Goal: Information Seeking & Learning: Learn about a topic

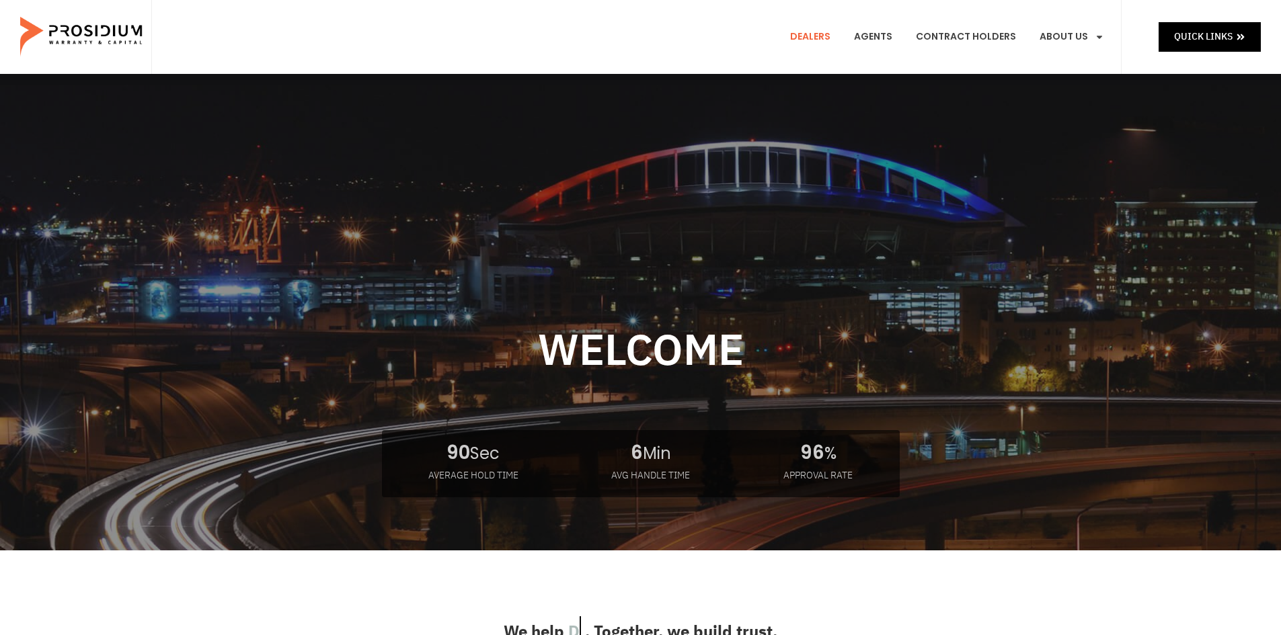
click at [824, 35] on link "Dealers" at bounding box center [810, 37] width 61 height 50
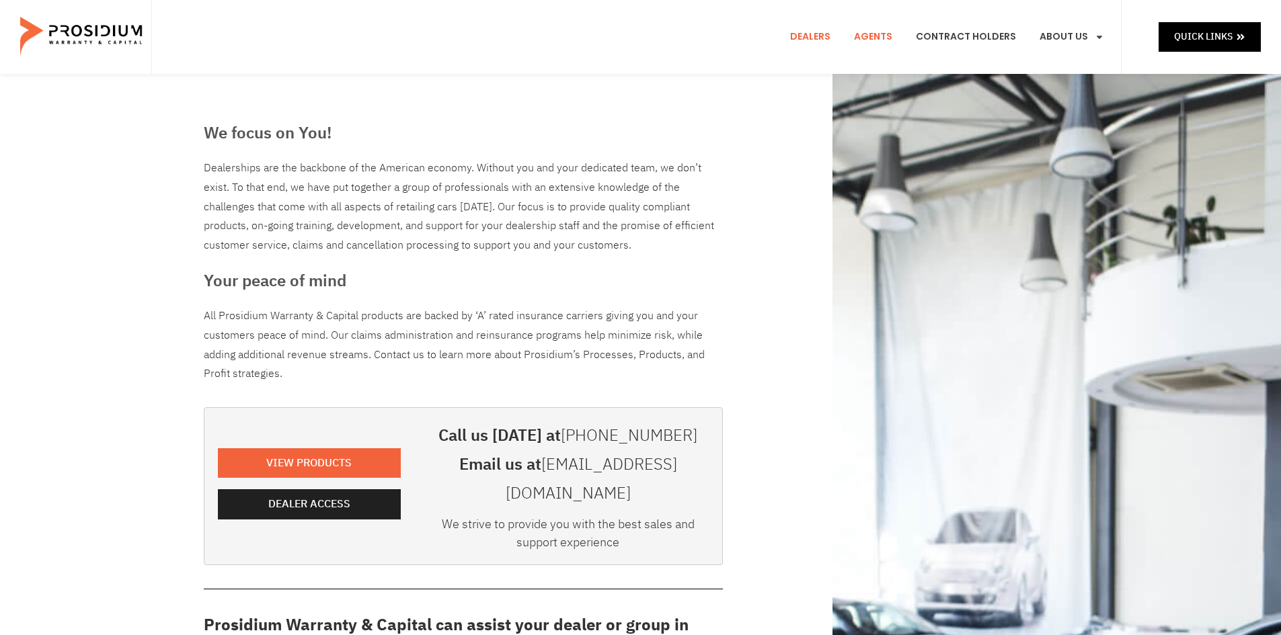
click at [883, 36] on link "Agents" at bounding box center [873, 37] width 58 height 50
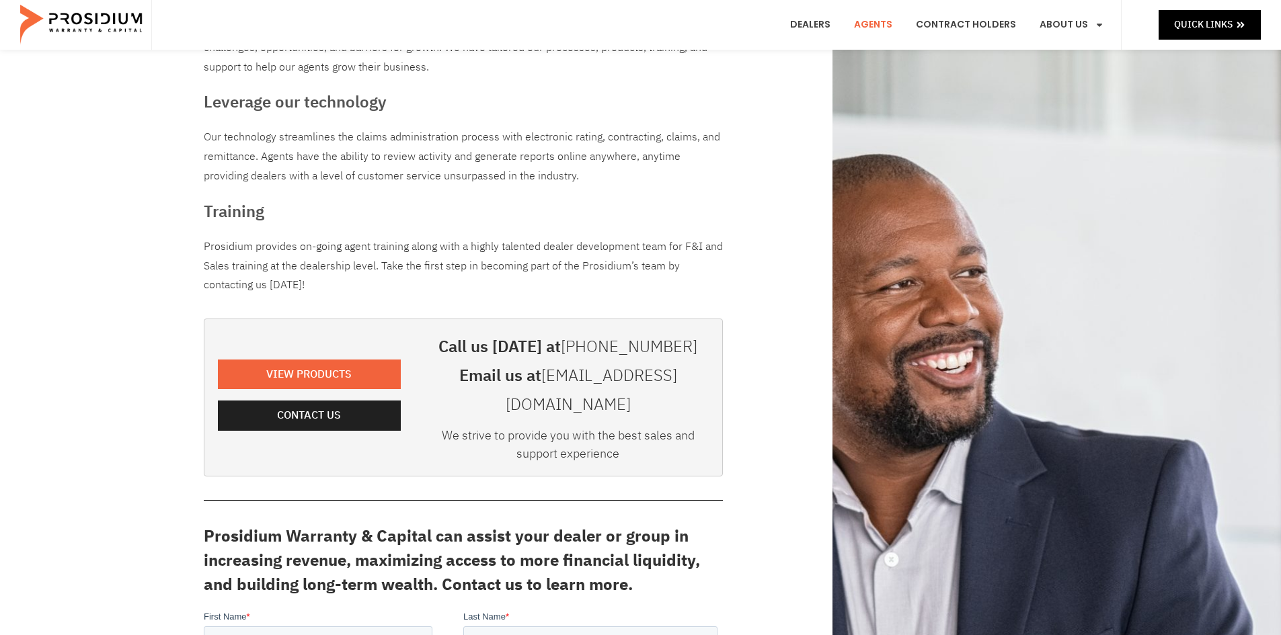
scroll to position [202, 0]
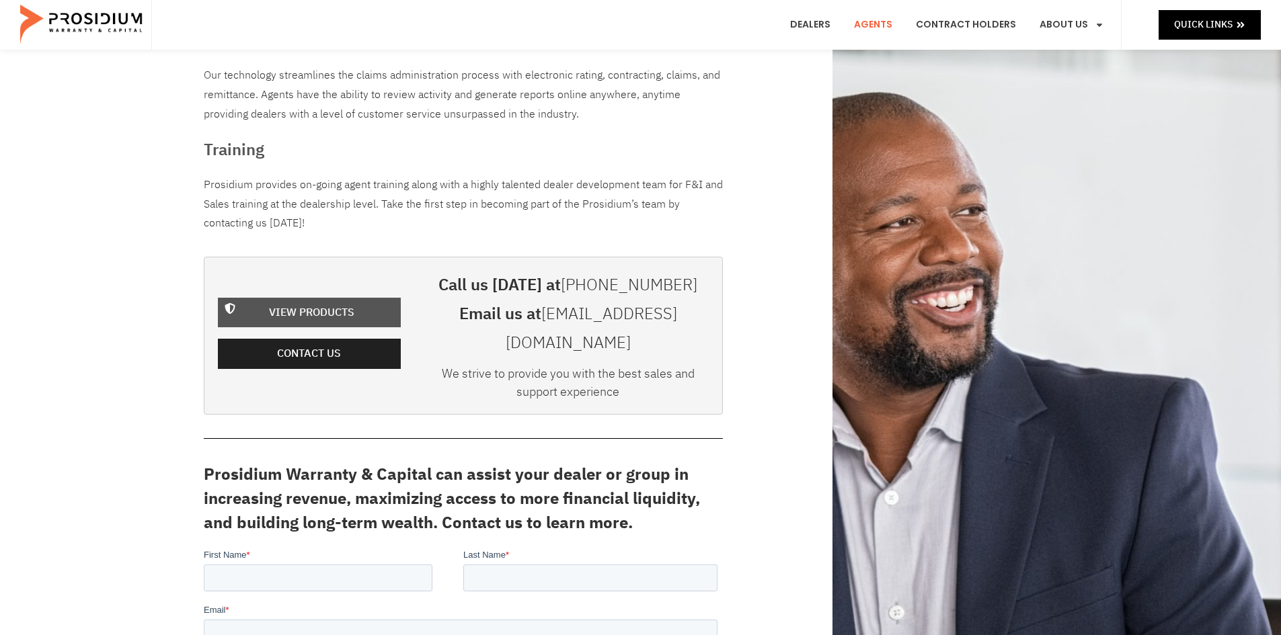
click at [293, 303] on span "View Products" at bounding box center [311, 312] width 85 height 19
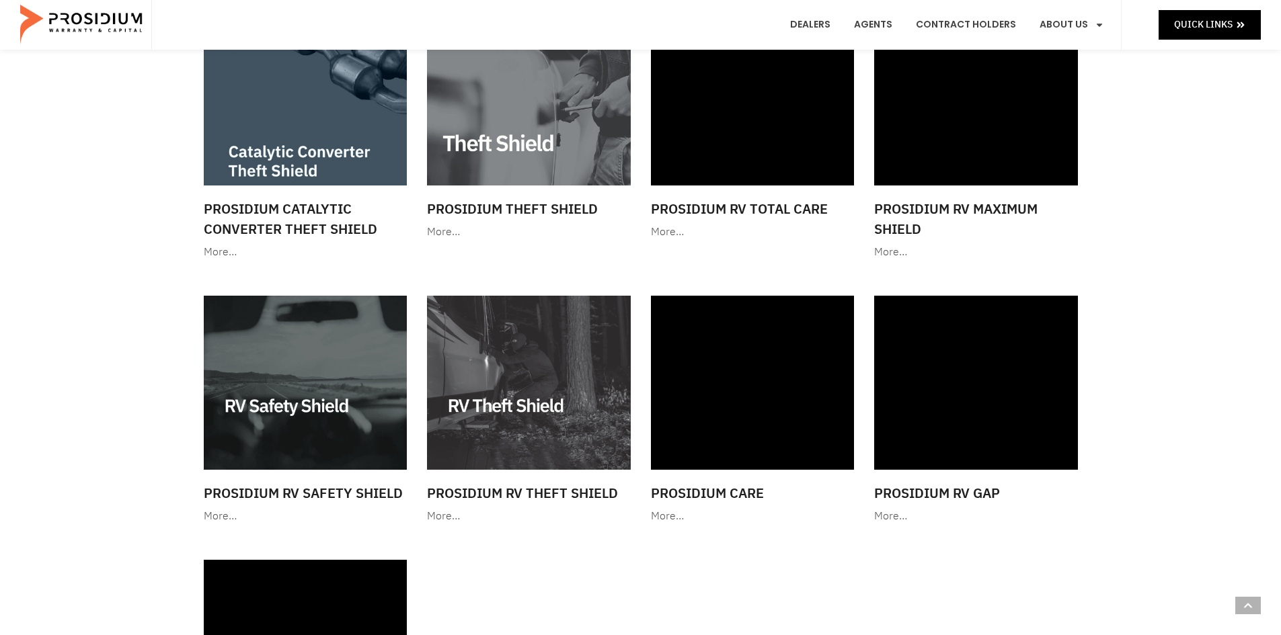
scroll to position [1546, 0]
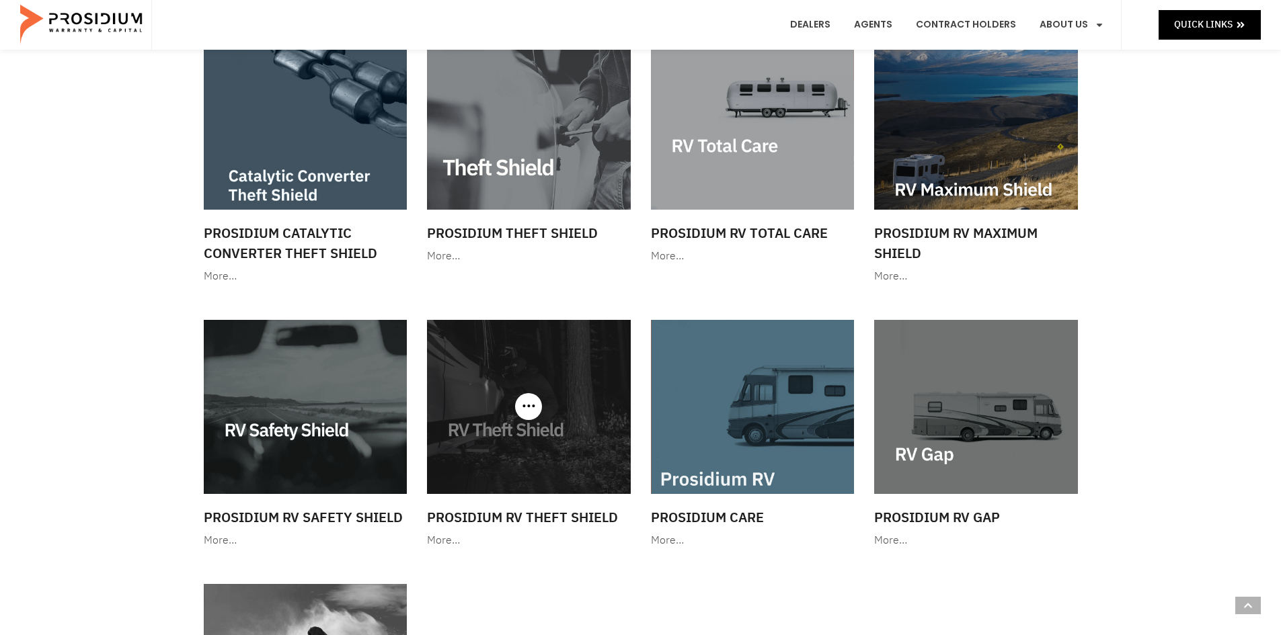
click at [520, 428] on img at bounding box center [529, 407] width 204 height 174
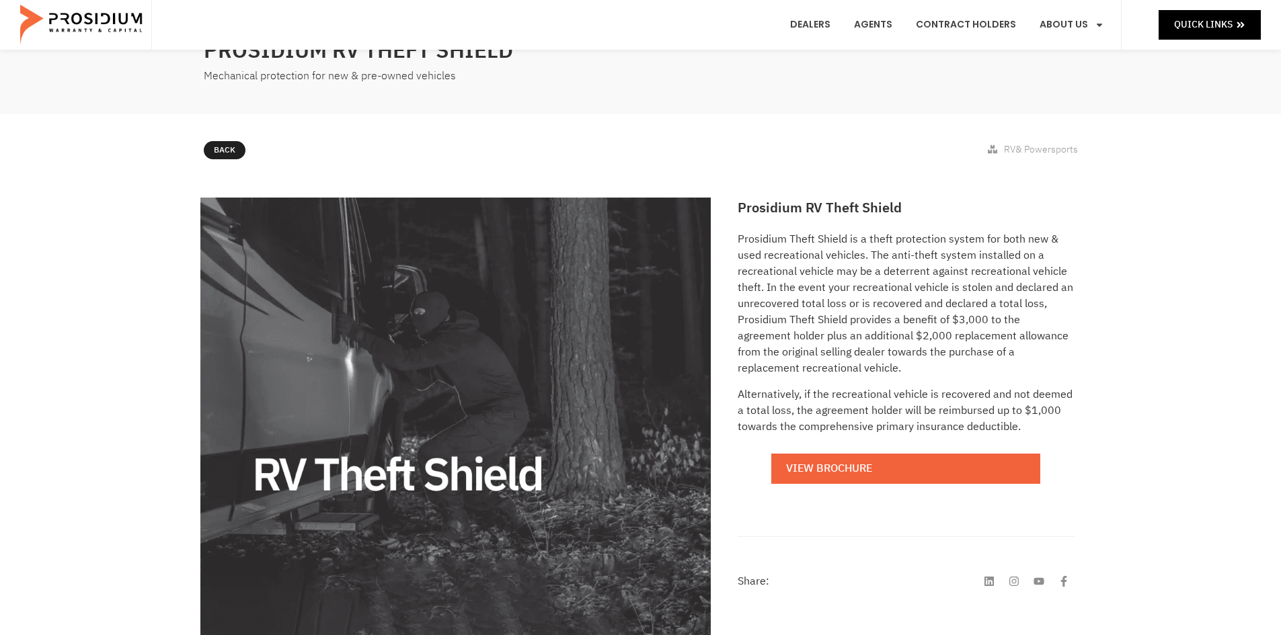
scroll to position [67, 0]
click at [845, 466] on link "View Brochure" at bounding box center [905, 469] width 269 height 30
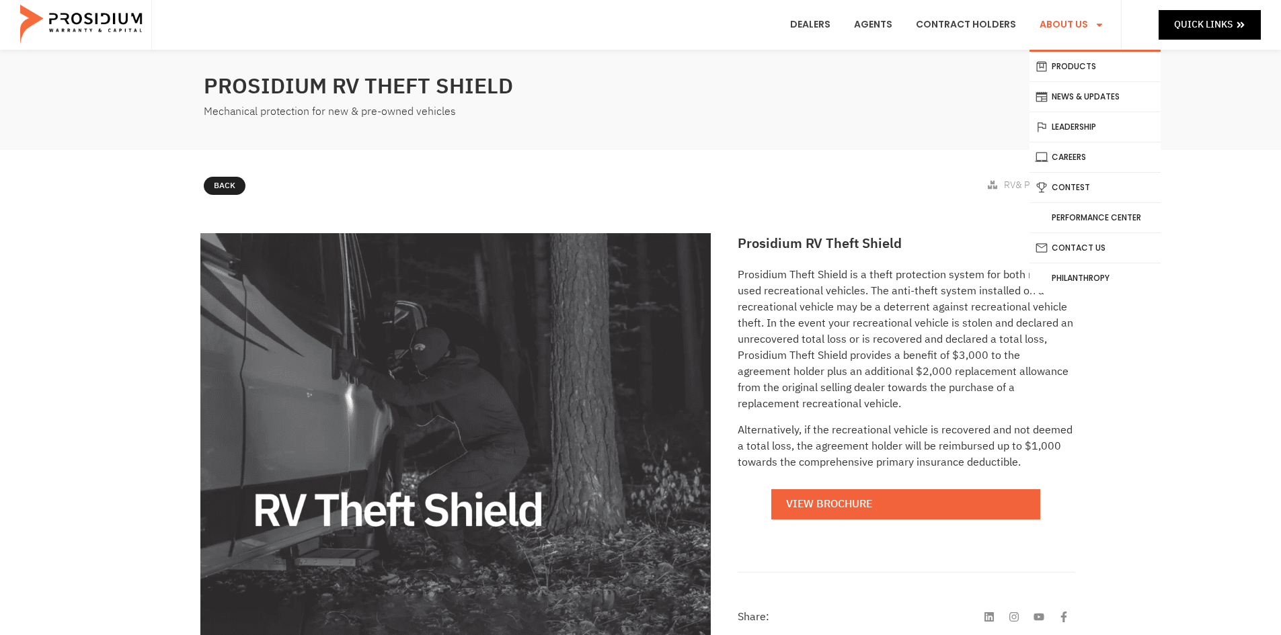
scroll to position [0, 0]
